Goal: Use online tool/utility: Use online tool/utility

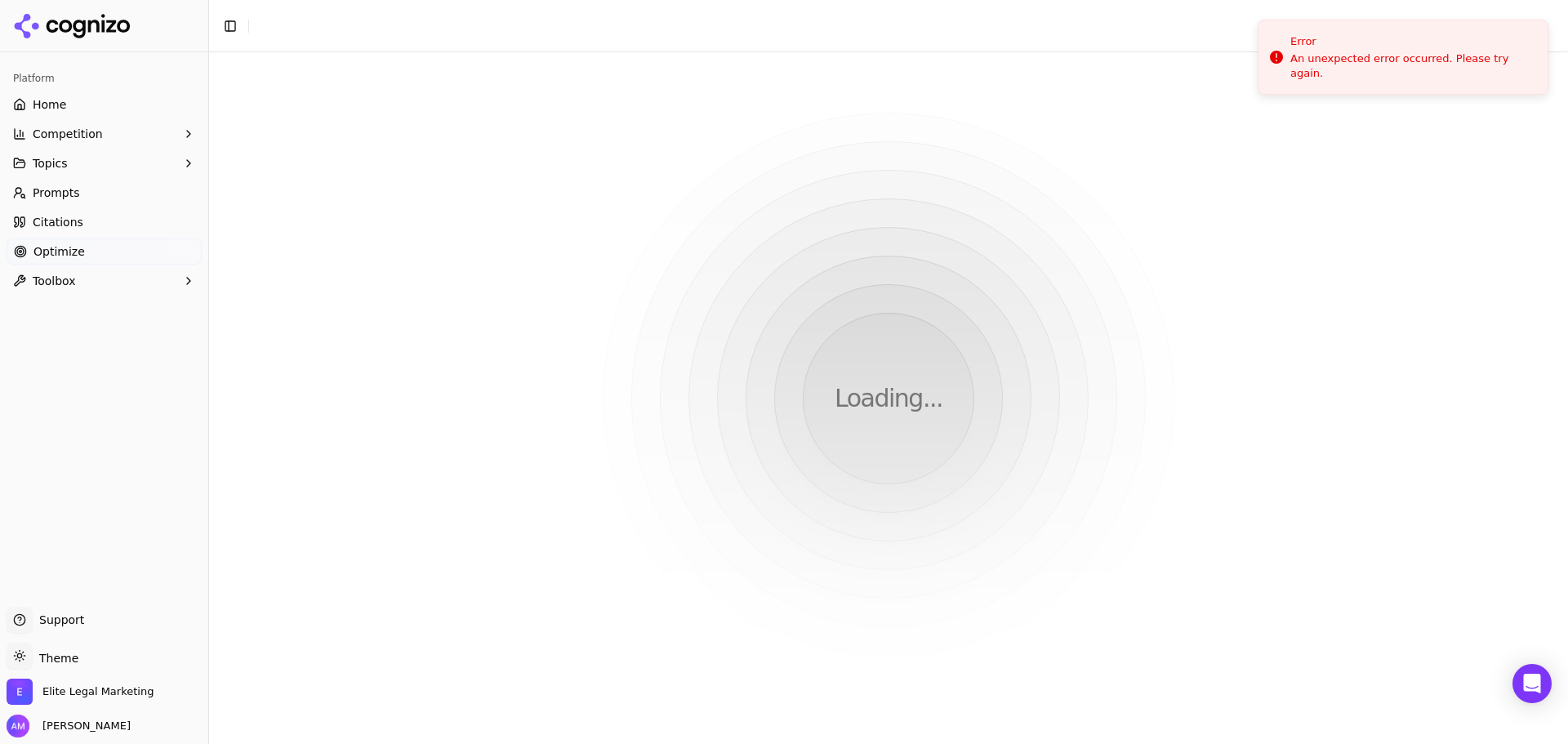
click at [49, 102] on span "Home" at bounding box center [49, 104] width 33 height 17
click at [33, 104] on span "Home" at bounding box center [50, 104] width 33 height 17
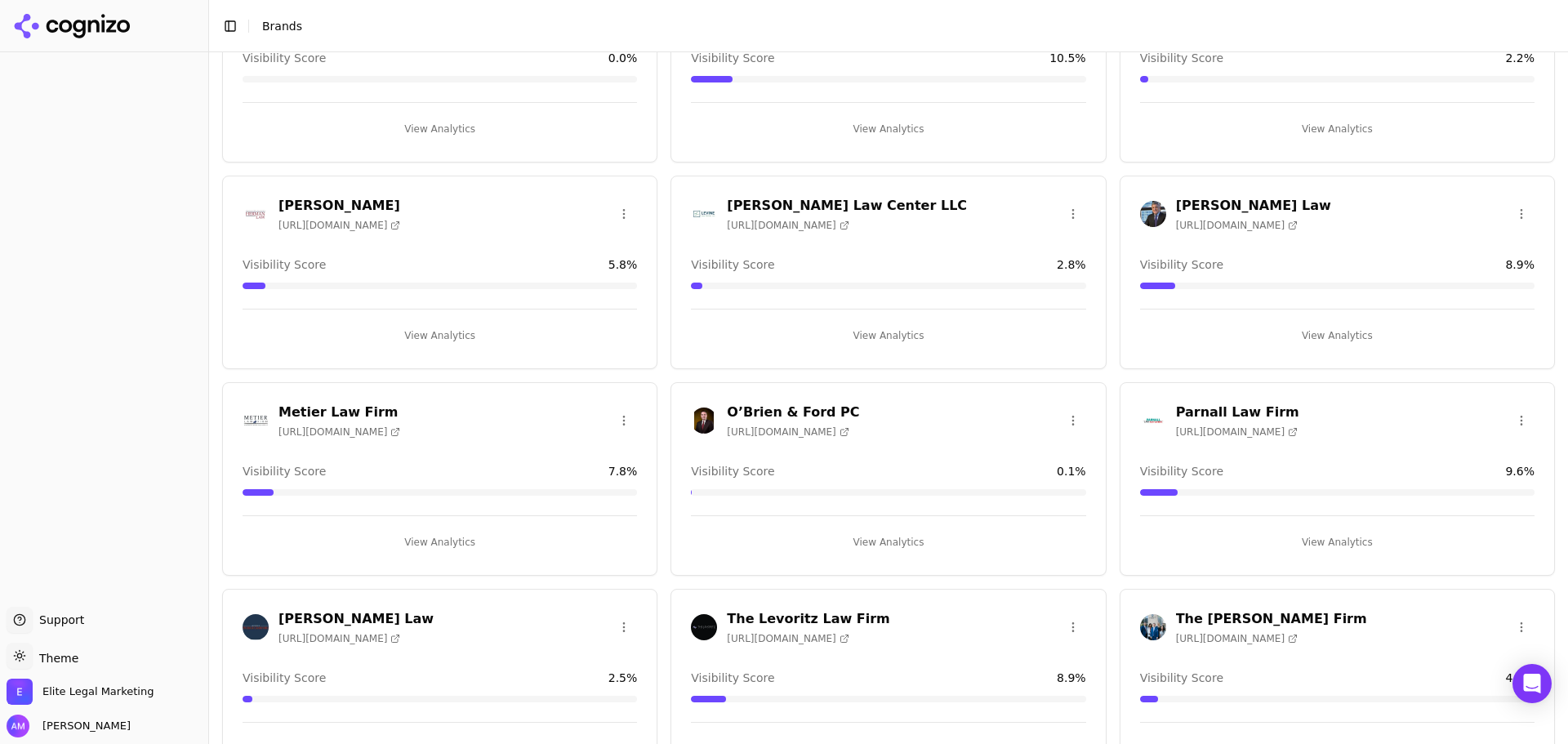
scroll to position [1049, 0]
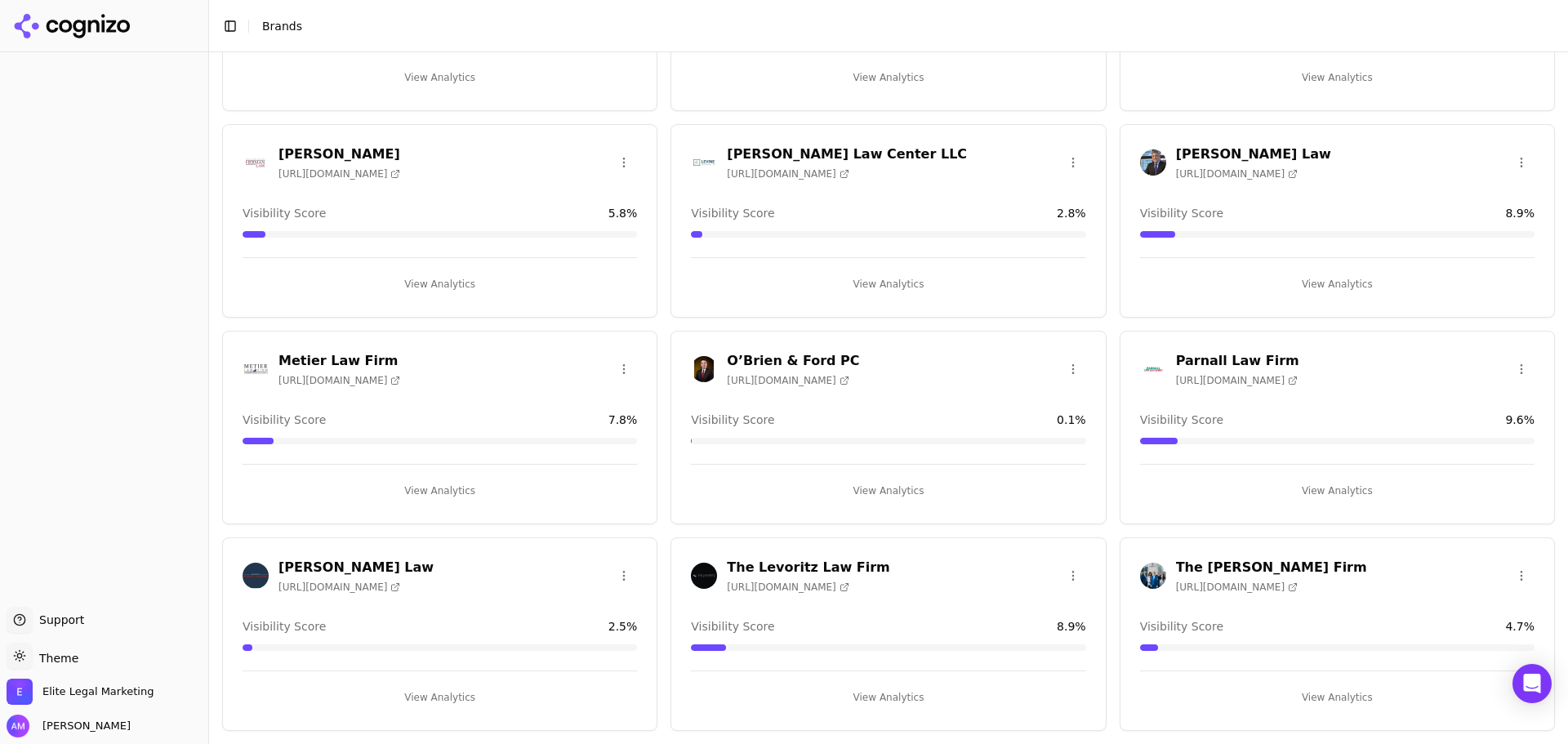
click at [773, 361] on h3 "O’Brien & Ford PC" at bounding box center [792, 361] width 132 height 19
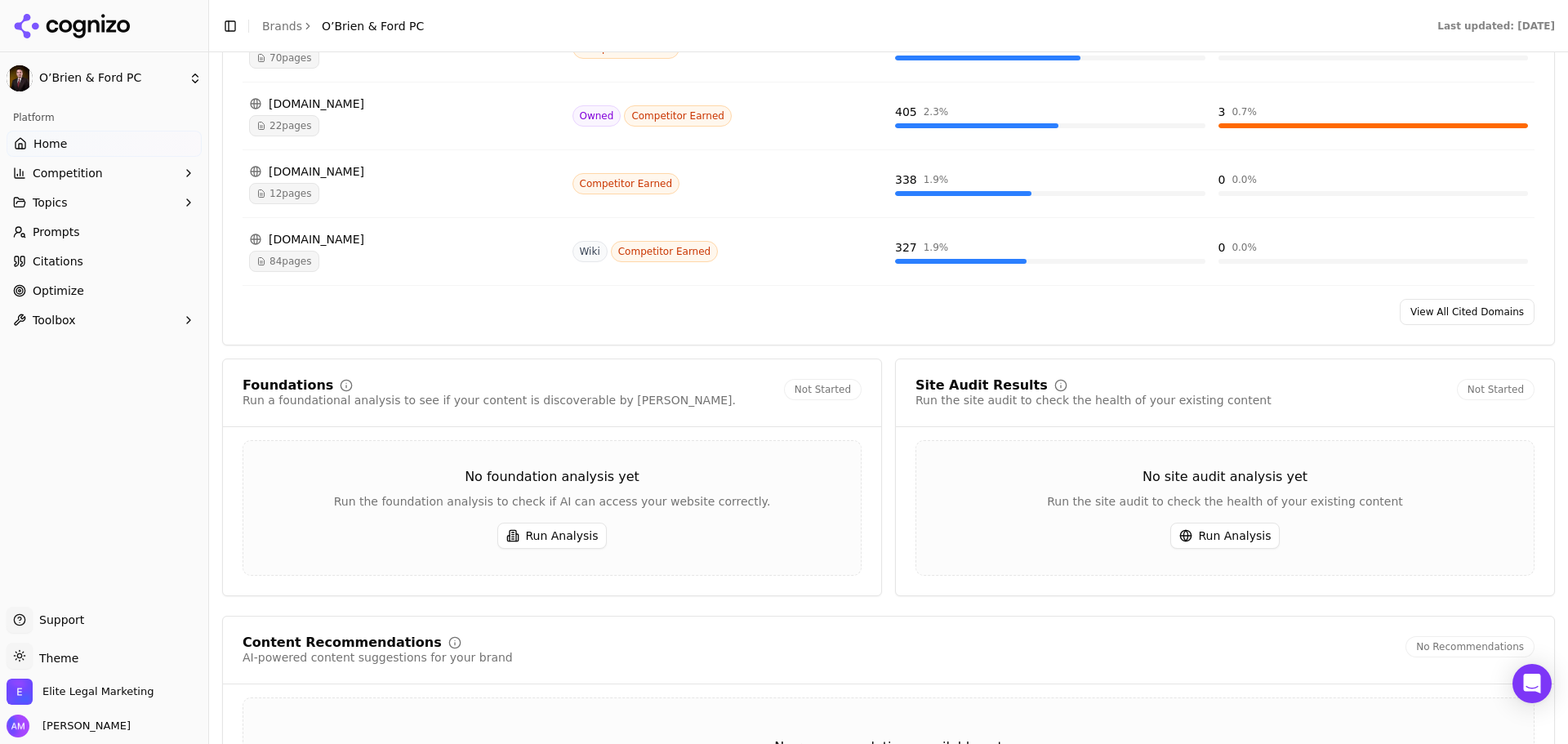
scroll to position [1807, 0]
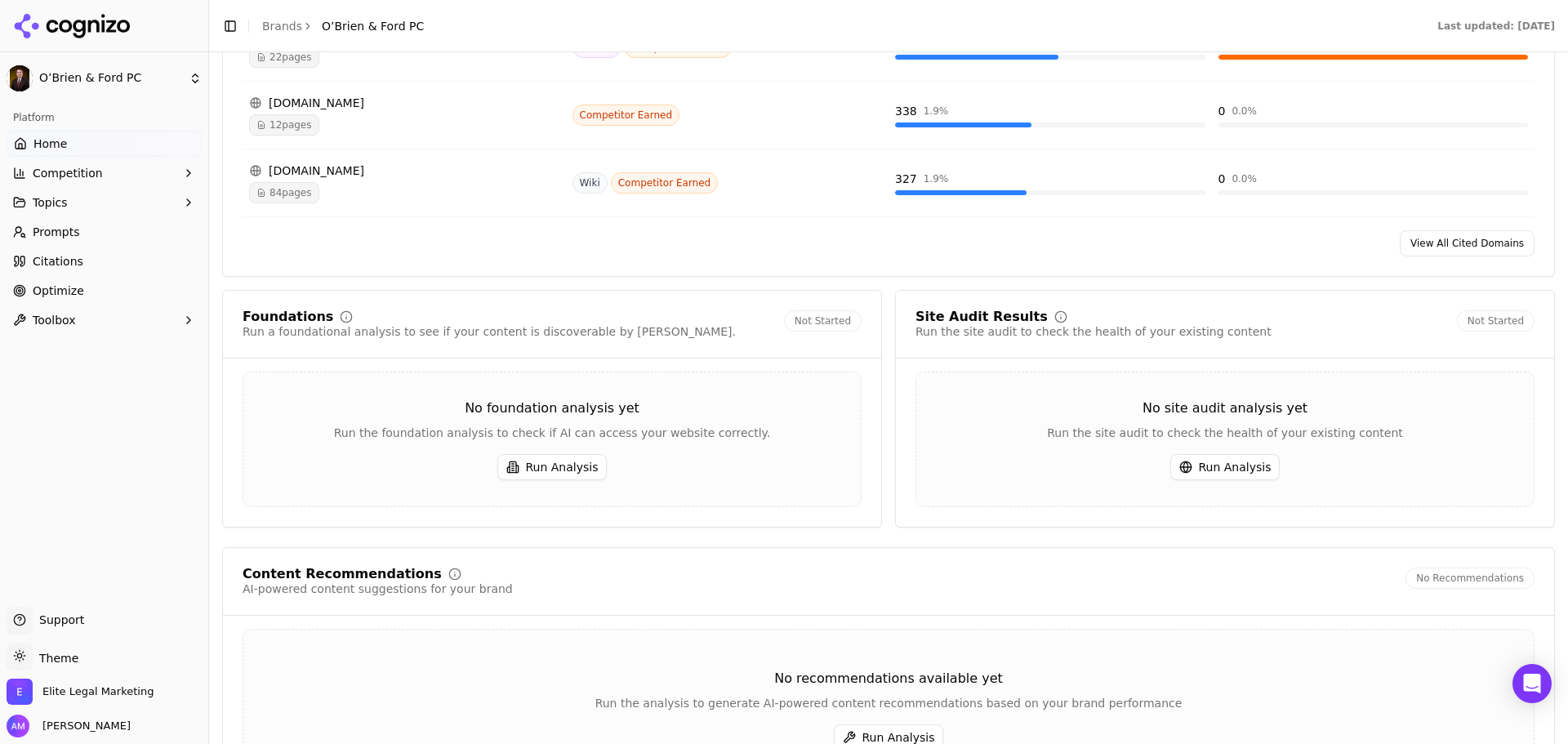
click at [561, 468] on button "Run Analysis" at bounding box center [553, 467] width 110 height 26
click at [1197, 473] on button "Run Analysis" at bounding box center [1225, 467] width 110 height 26
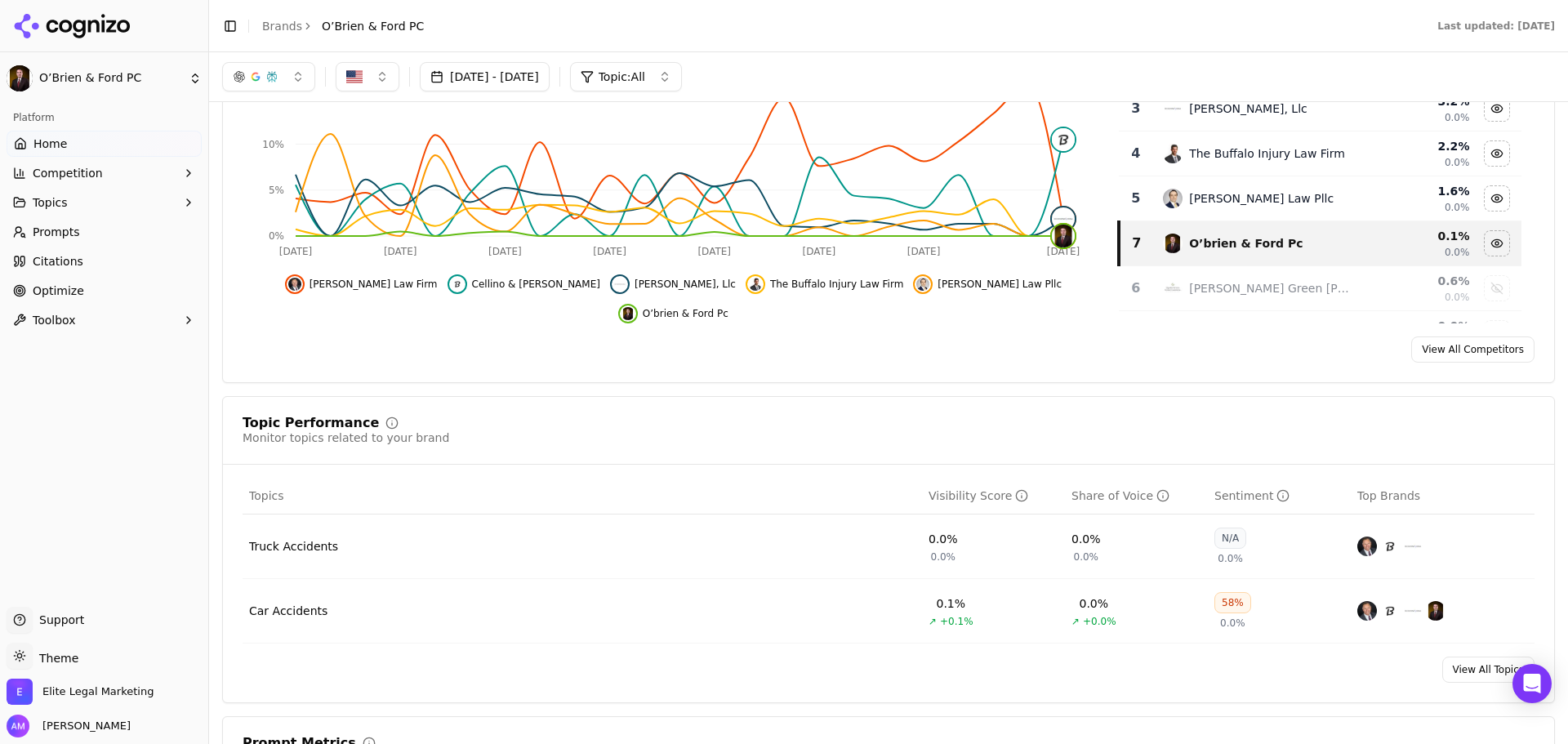
scroll to position [0, 0]
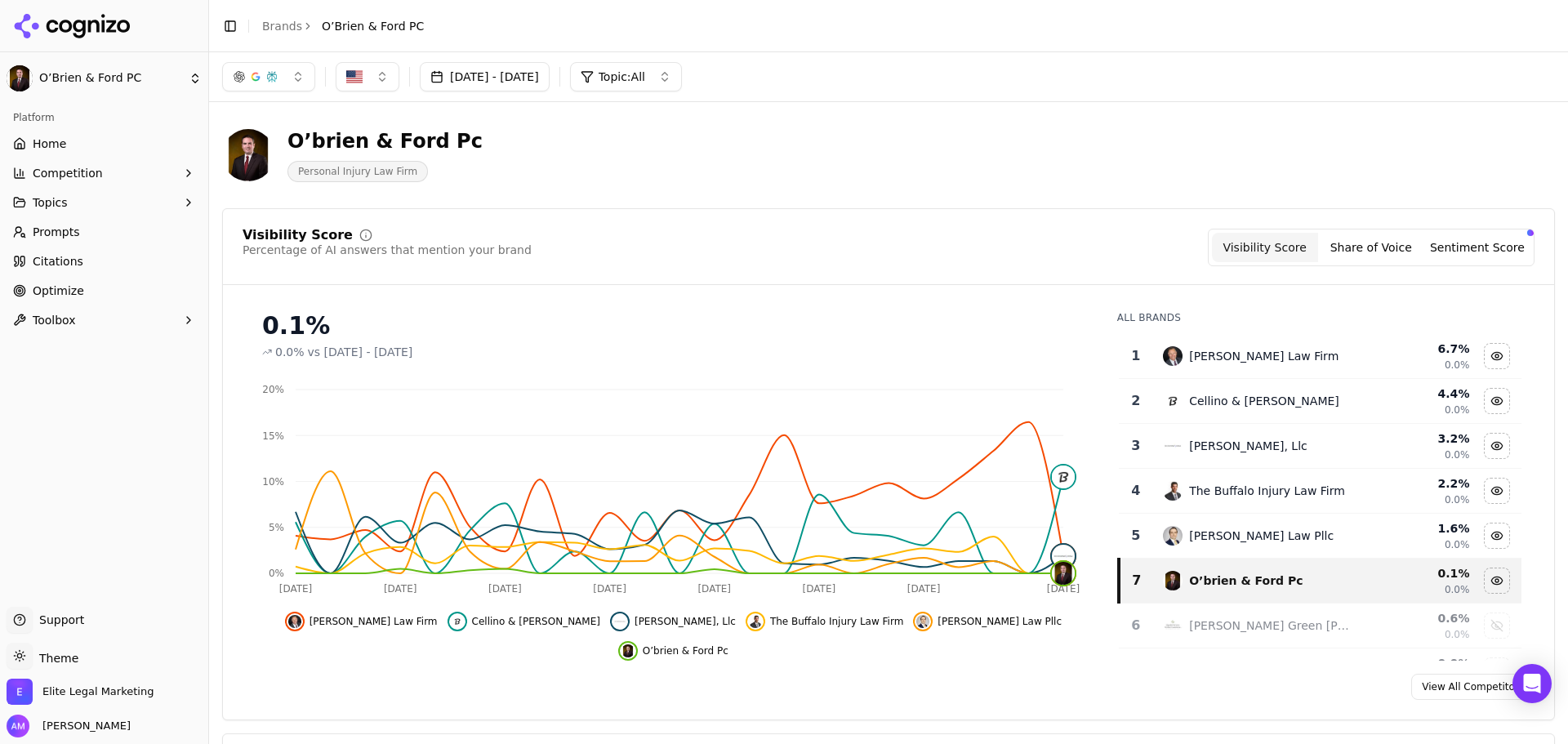
scroll to position [1049, 0]
